Goal: Entertainment & Leisure: Consume media (video, audio)

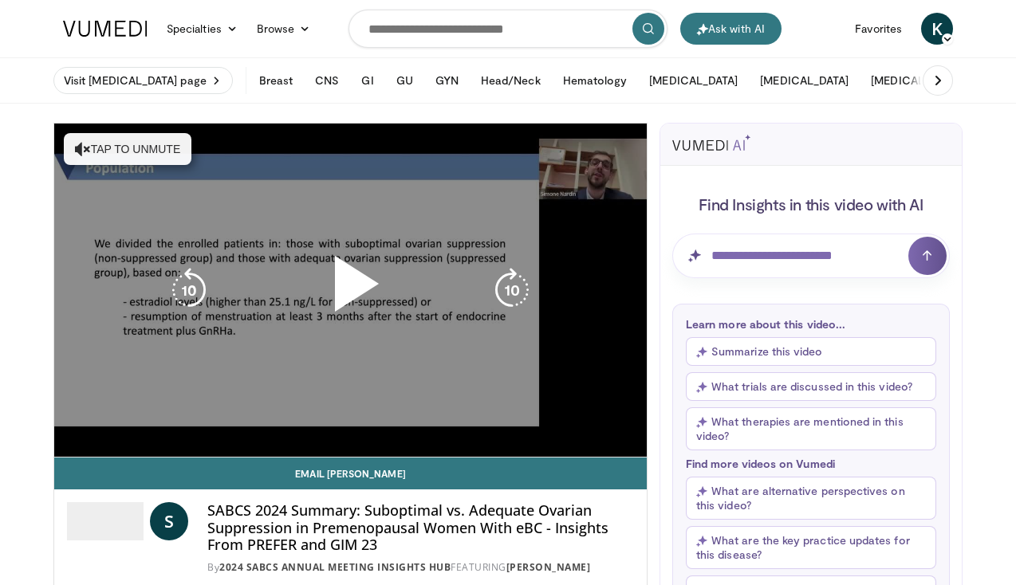
click at [150, 148] on button "Tap to unmute" at bounding box center [128, 149] width 128 height 32
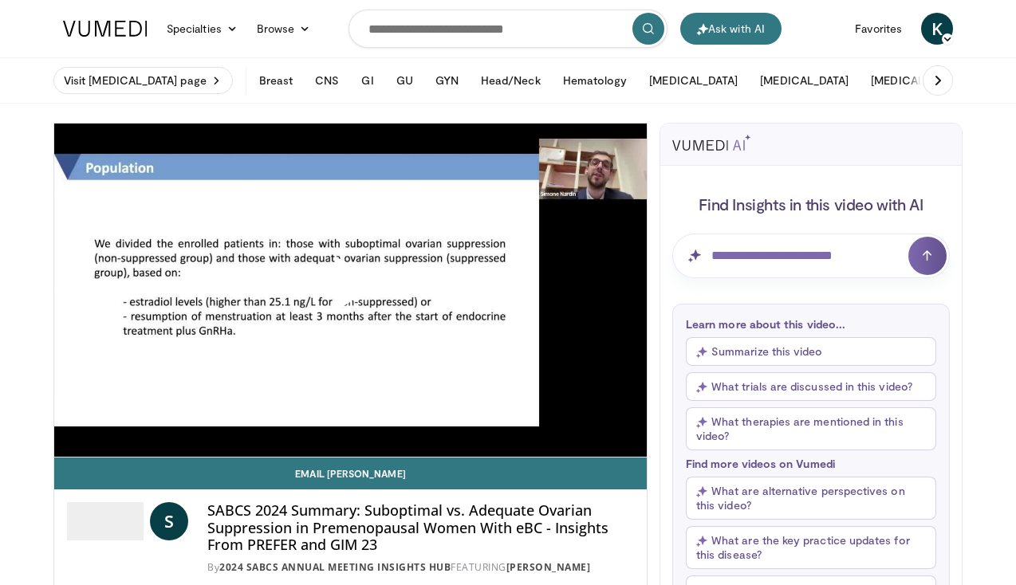
click at [351, 290] on span "Video Player" at bounding box center [351, 290] width 0 height 0
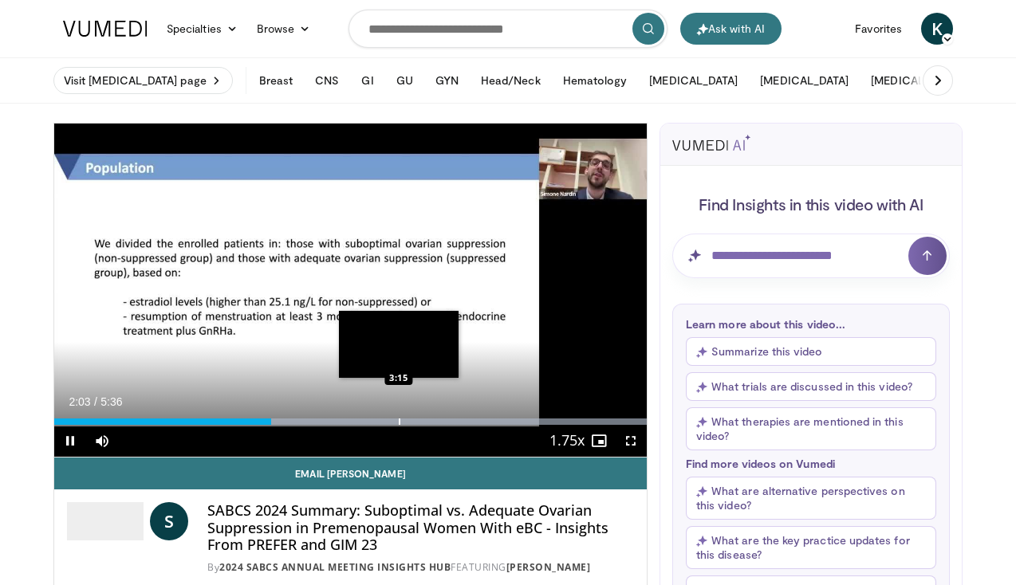
click at [399, 420] on div "Progress Bar" at bounding box center [400, 422] width 2 height 6
